Goal: Task Accomplishment & Management: Use online tool/utility

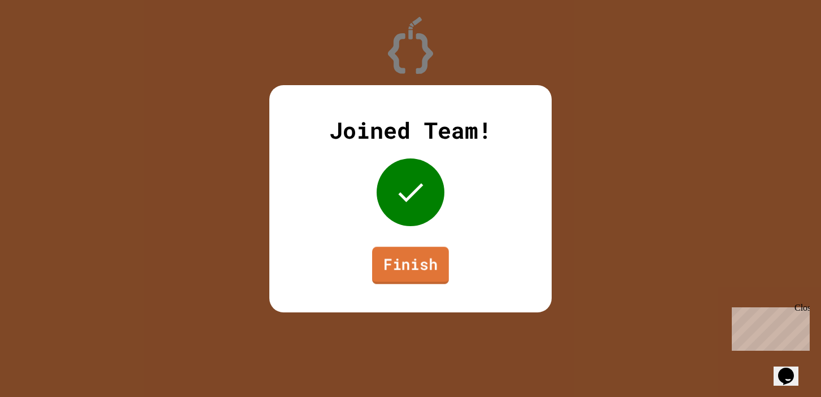
click at [431, 274] on link "Finish" at bounding box center [410, 265] width 77 height 37
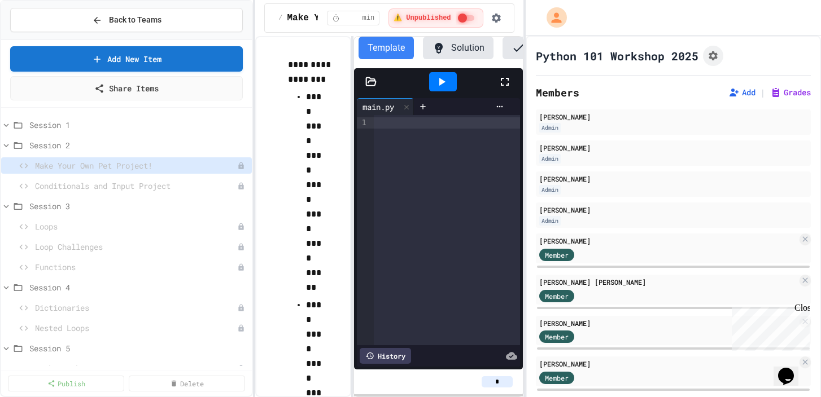
click at [524, 173] on div "**********" at bounding box center [410, 198] width 821 height 397
click at [519, 201] on div "main.py 9 1 › History" at bounding box center [438, 232] width 168 height 274
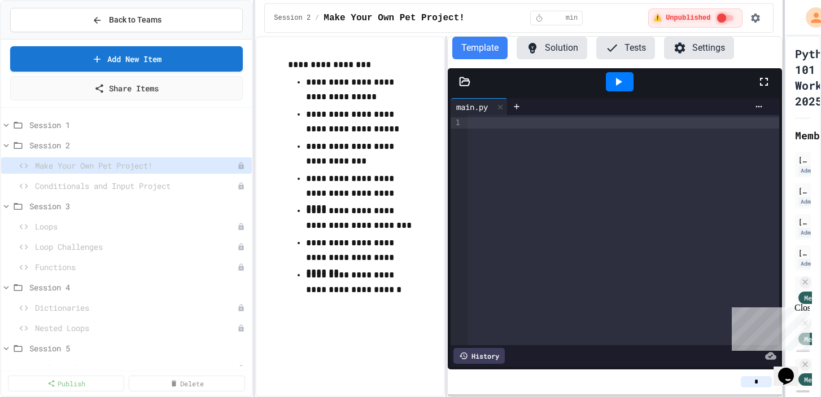
click at [784, 126] on div at bounding box center [783, 198] width 2 height 397
